Goal: Transaction & Acquisition: Download file/media

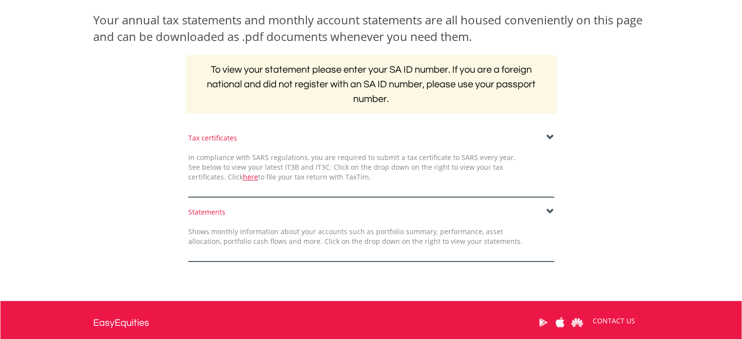
scroll to position [244, 0]
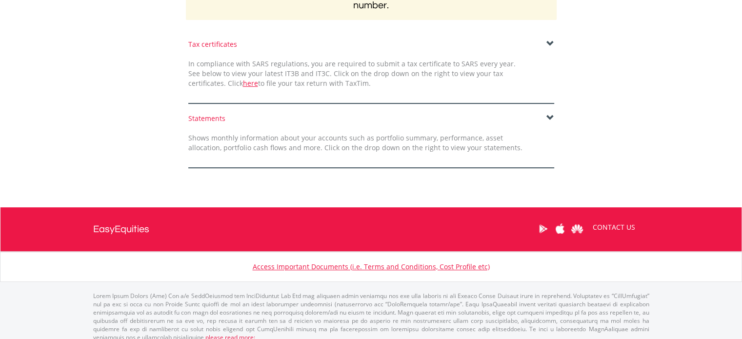
click at [550, 115] on span at bounding box center [551, 118] width 8 height 8
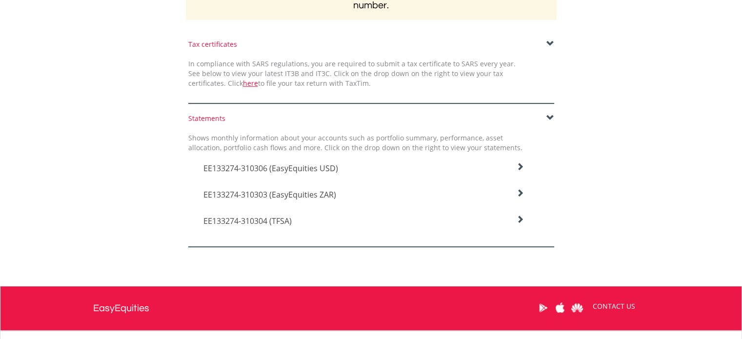
click at [329, 168] on span "EE133274-310306 (EasyEquities USD)" at bounding box center [270, 168] width 135 height 11
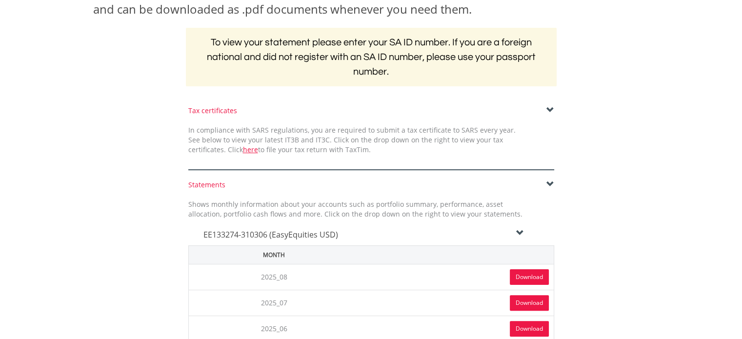
scroll to position [146, 0]
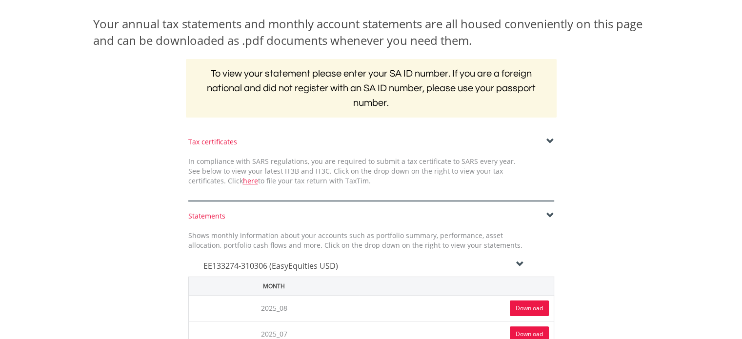
click at [214, 144] on div "Tax certificates" at bounding box center [371, 142] width 366 height 10
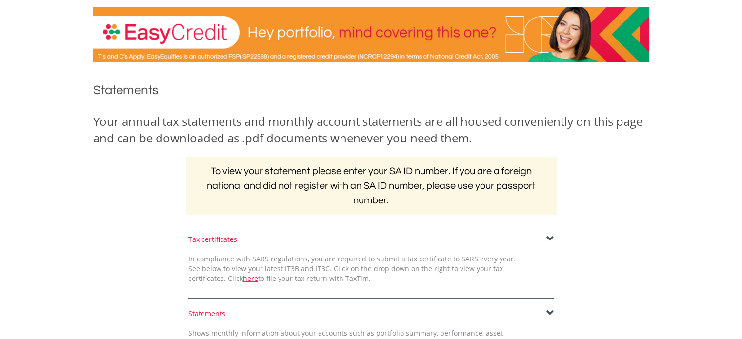
scroll to position [0, 0]
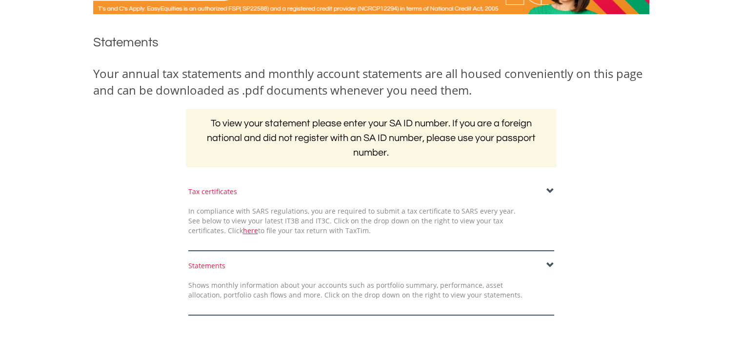
scroll to position [98, 0]
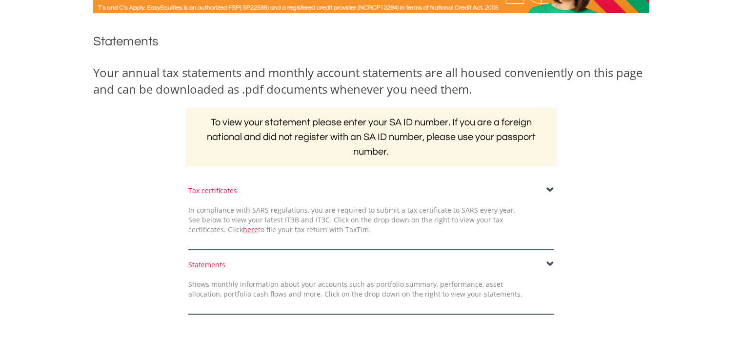
click at [547, 191] on span at bounding box center [551, 190] width 8 height 8
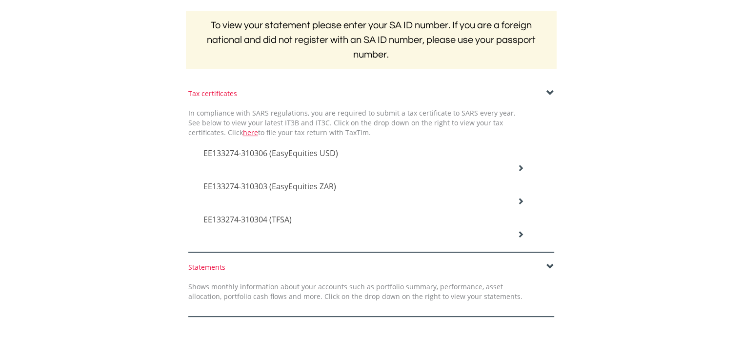
scroll to position [195, 0]
click at [301, 152] on span "EE133274-310306 (EasyEquities USD)" at bounding box center [270, 152] width 135 height 11
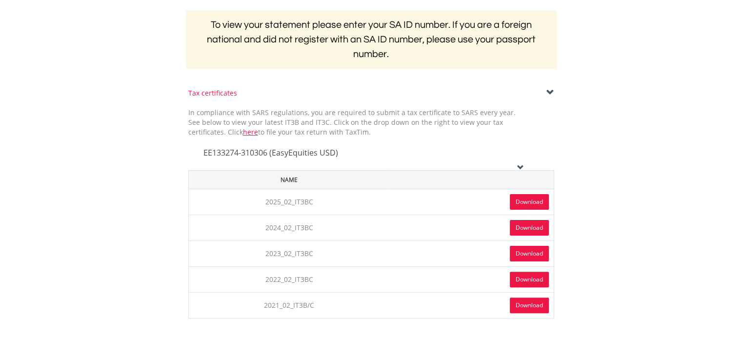
click at [535, 201] on link "Download" at bounding box center [529, 202] width 39 height 16
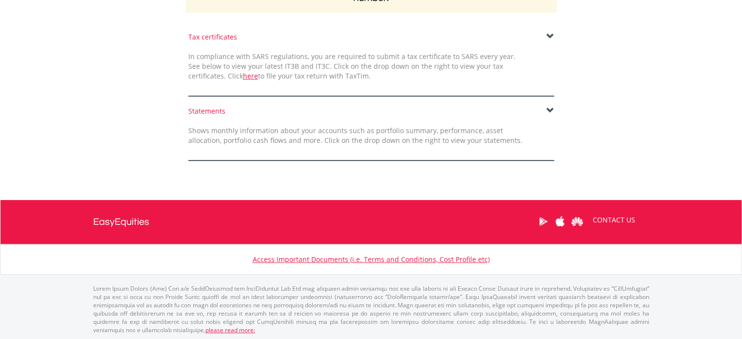
scroll to position [252, 0]
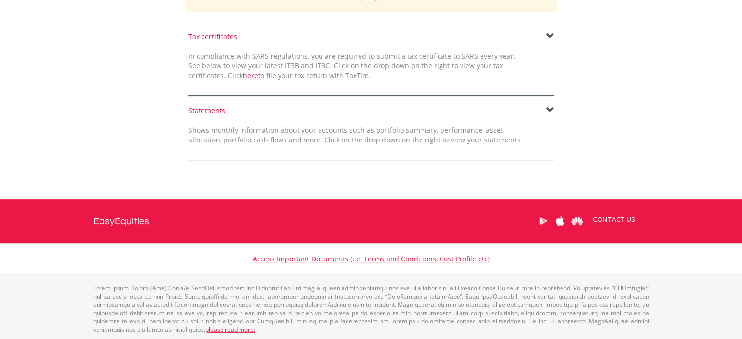
click at [550, 37] on span at bounding box center [551, 36] width 8 height 8
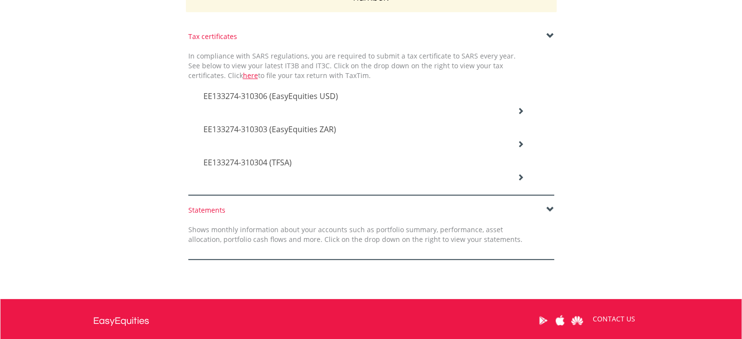
click at [392, 130] on h4 "EE133274-310303 (EasyEquities ZAR)" at bounding box center [363, 129] width 321 height 12
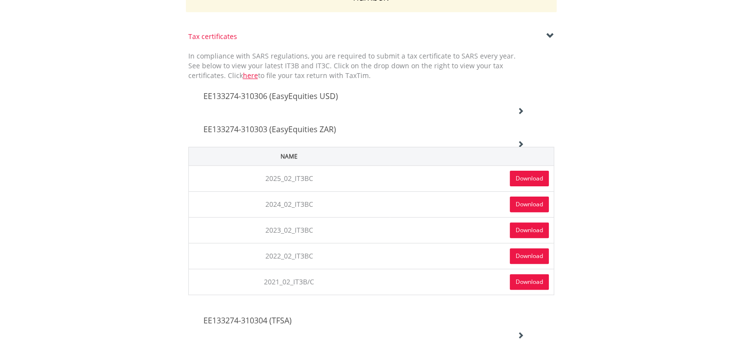
click at [532, 180] on link "Download" at bounding box center [529, 179] width 39 height 16
click at [614, 137] on div "Tax certificates In compliance with SARS regulations, you are required to submi…" at bounding box center [371, 193] width 571 height 322
click at [349, 179] on td "2025_02_IT3BC" at bounding box center [289, 178] width 202 height 26
click at [527, 172] on link "Download" at bounding box center [529, 179] width 39 height 16
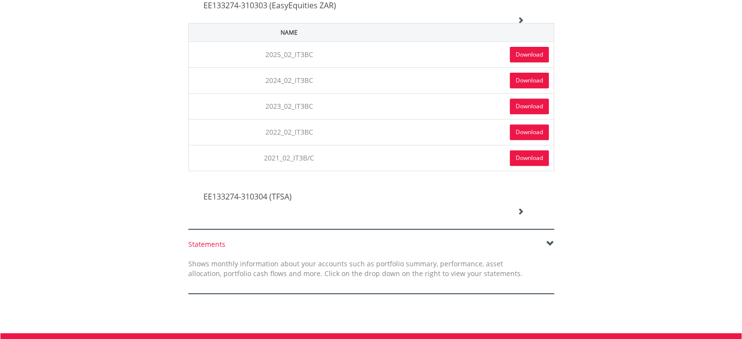
scroll to position [349, 0]
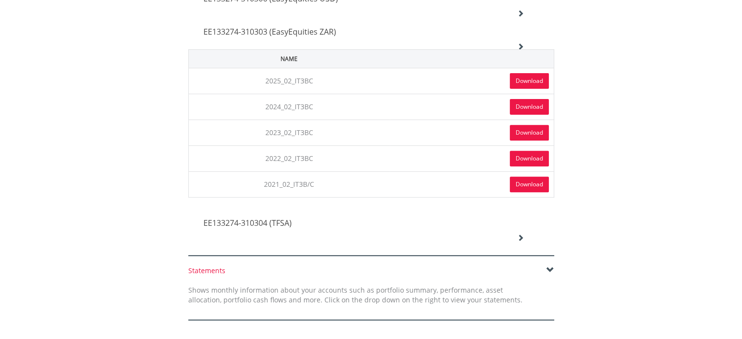
click at [519, 236] on icon at bounding box center [520, 237] width 7 height 7
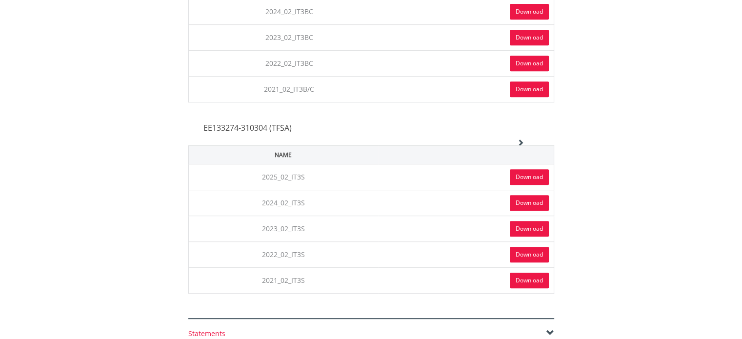
scroll to position [447, 0]
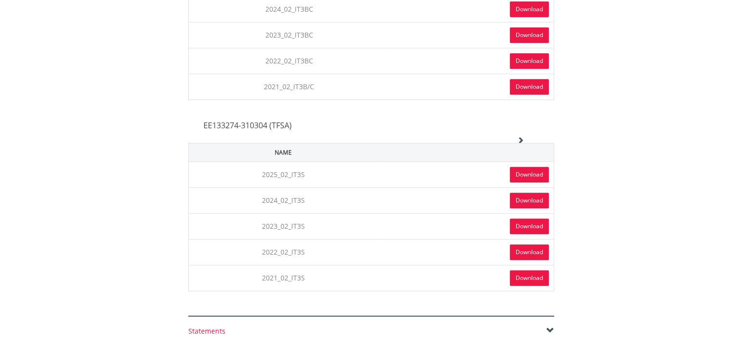
click at [528, 170] on link "Download" at bounding box center [529, 175] width 39 height 16
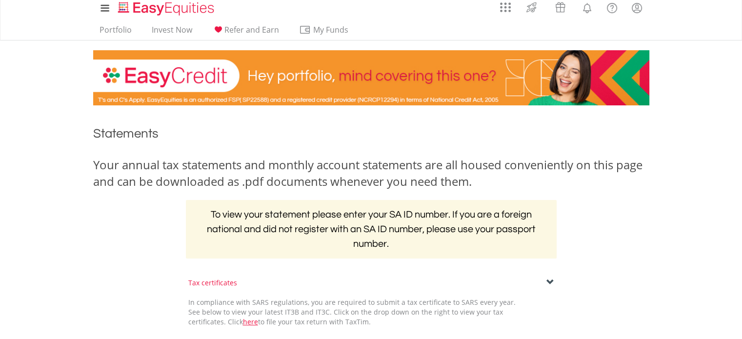
scroll to position [0, 0]
